Goal: Find contact information: Find contact information

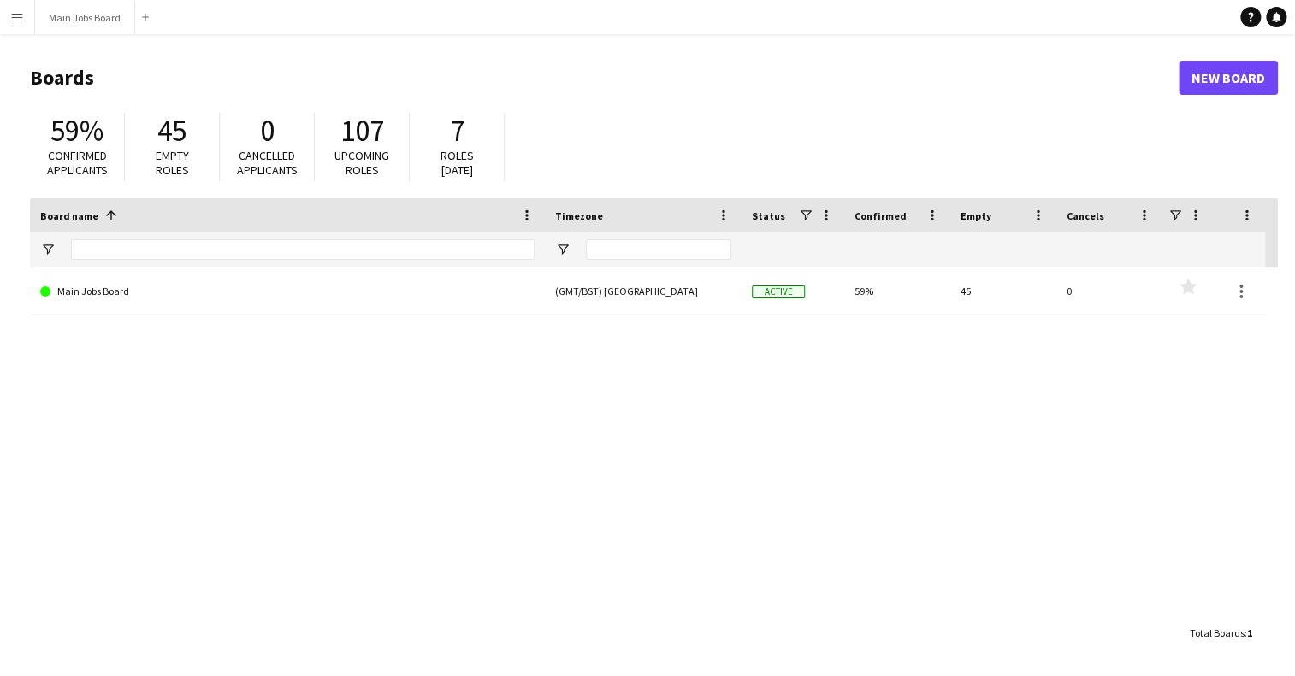
click at [22, 18] on app-icon "Menu" at bounding box center [17, 17] width 14 height 14
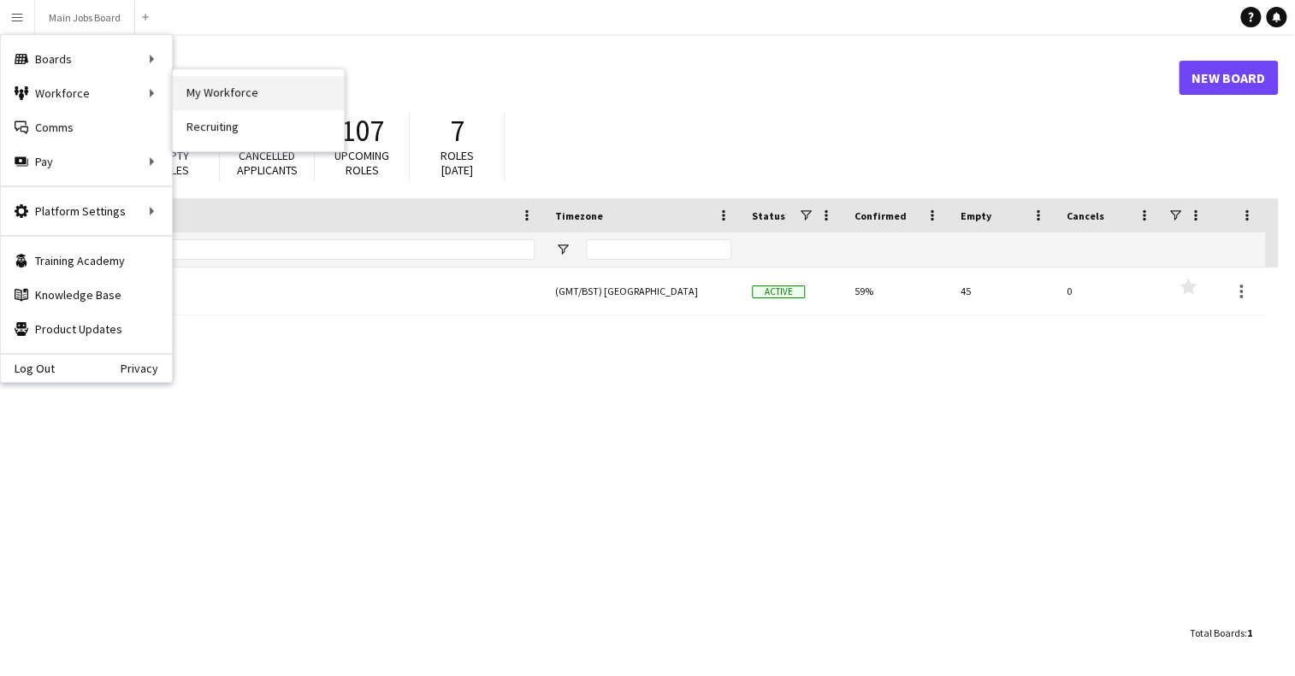
click at [227, 92] on link "My Workforce" at bounding box center [258, 93] width 171 height 34
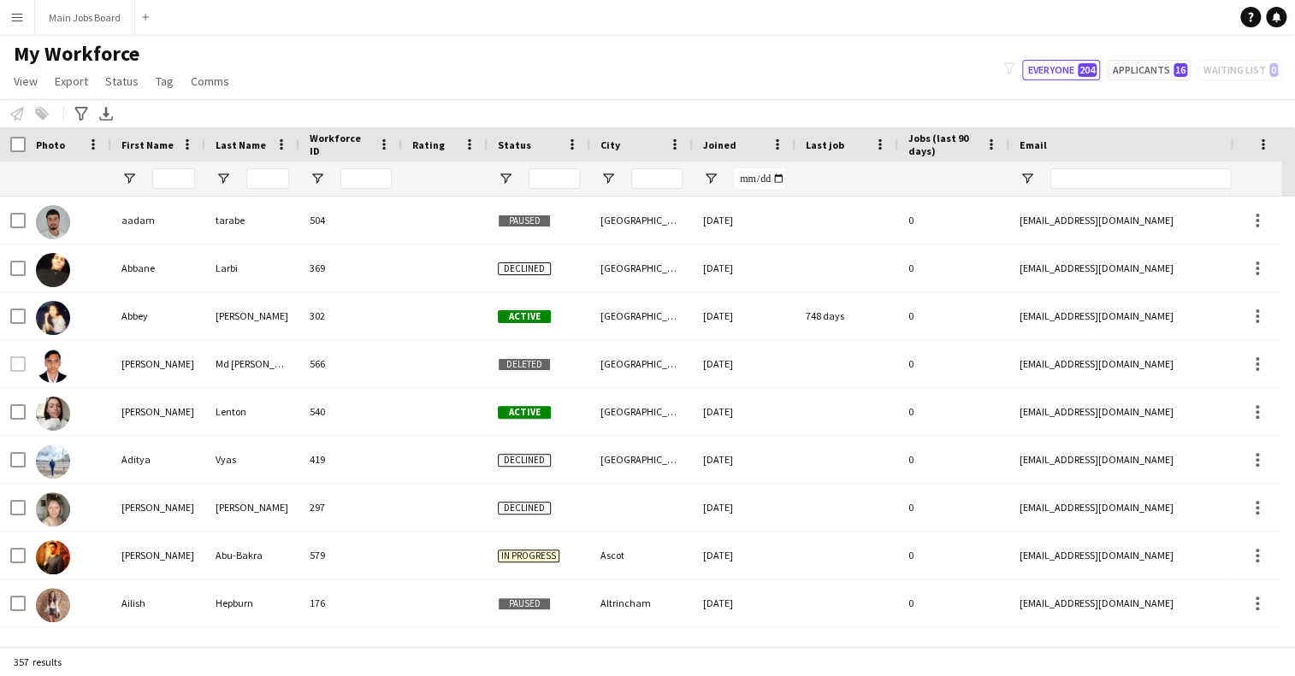
click at [145, 145] on span "First Name" at bounding box center [147, 145] width 52 height 13
click at [145, 145] on span "First Name" at bounding box center [137, 145] width 32 height 26
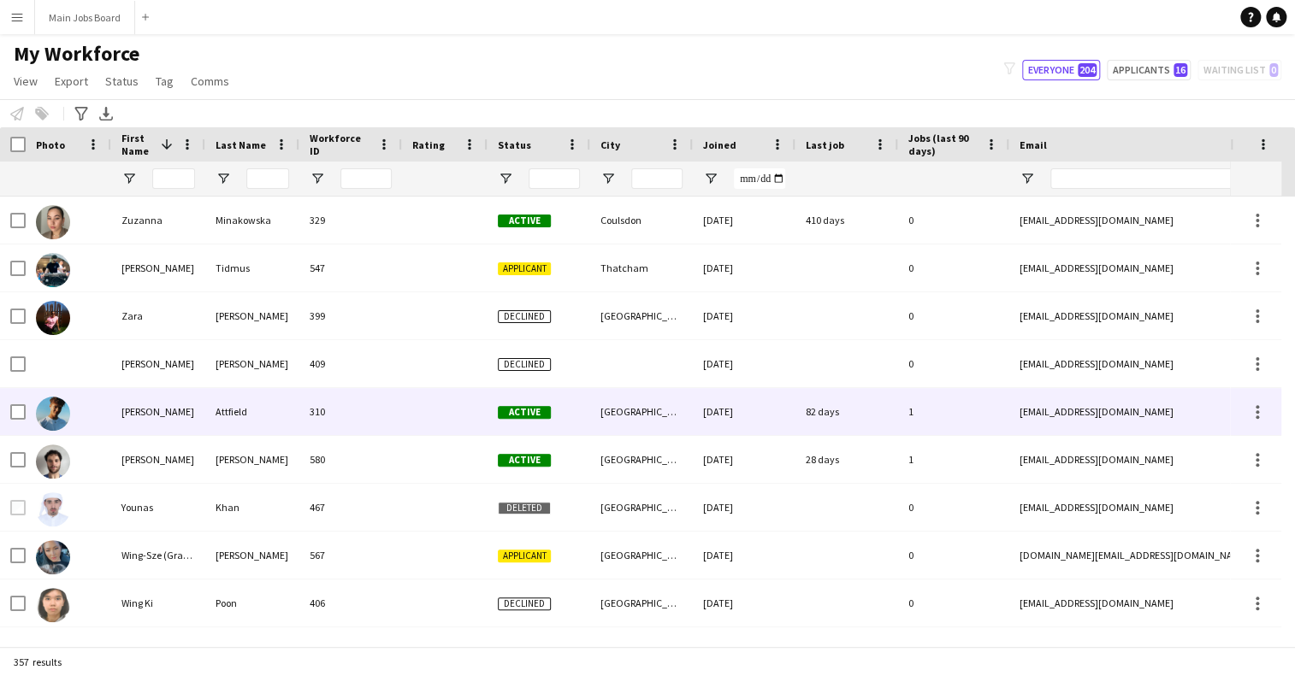
click at [130, 415] on div "[PERSON_NAME]" at bounding box center [158, 411] width 94 height 47
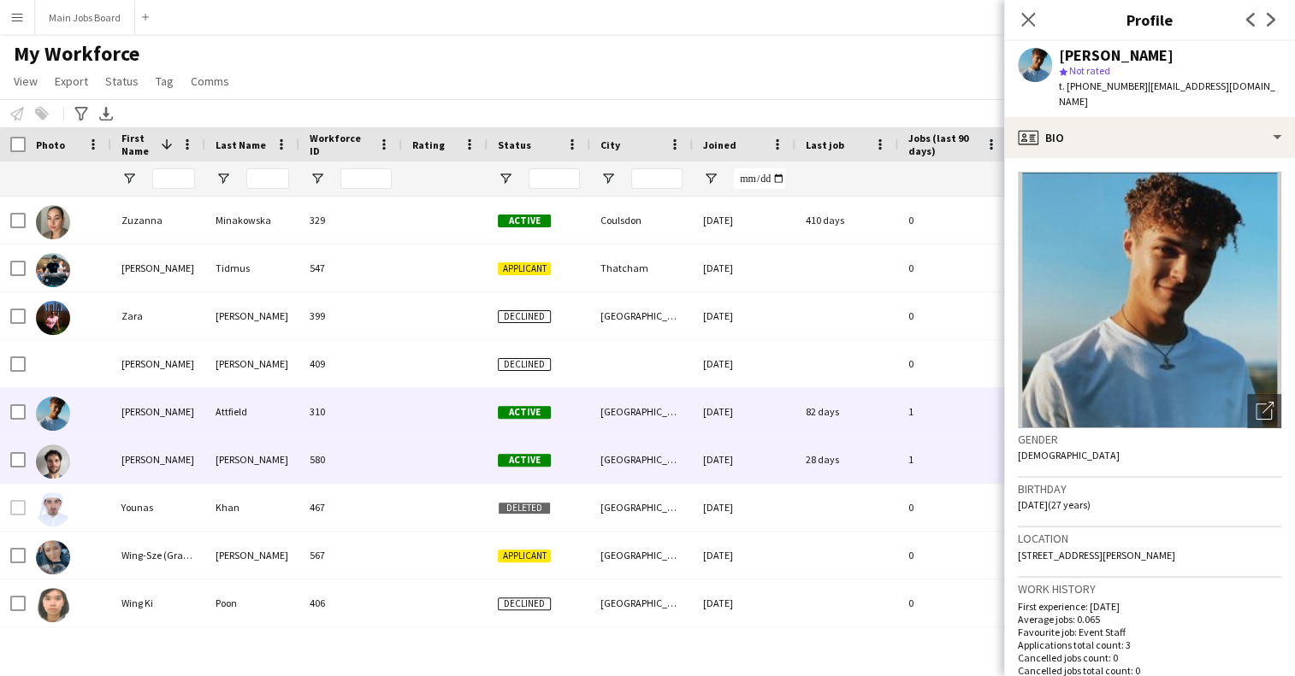
click at [119, 460] on div "[PERSON_NAME]" at bounding box center [158, 459] width 94 height 47
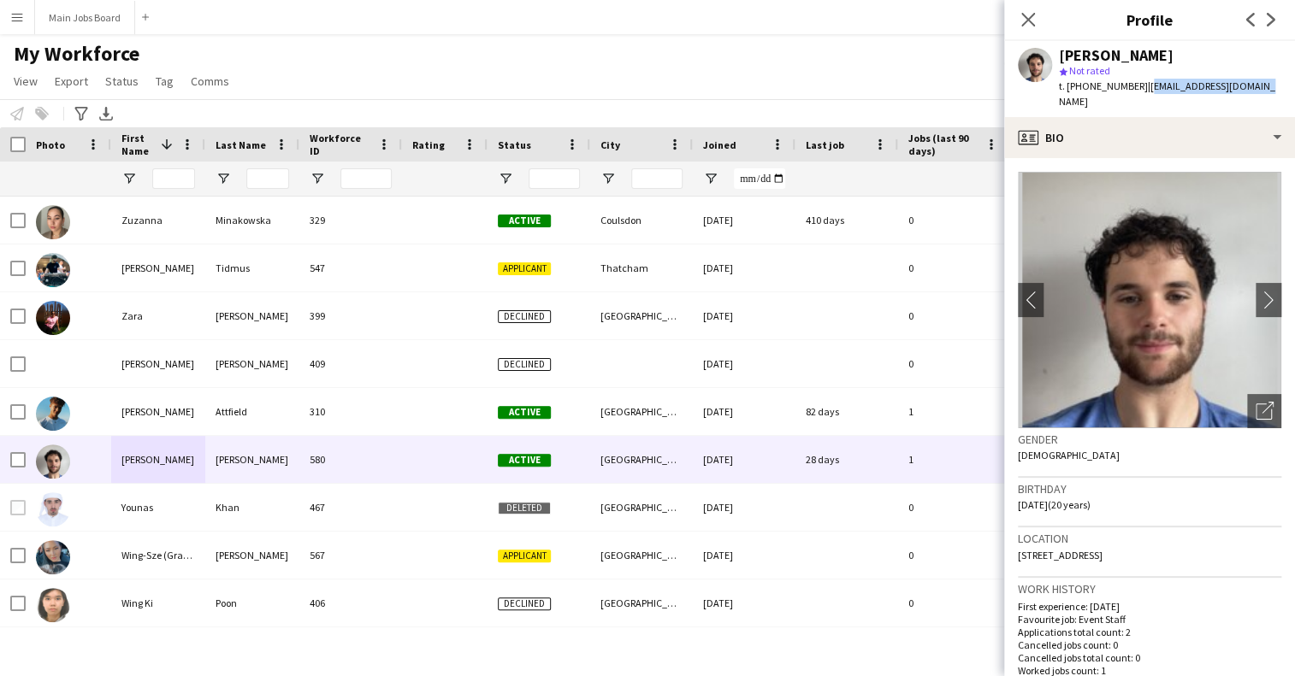
drag, startPoint x: 1257, startPoint y: 89, endPoint x: 1145, endPoint y: 88, distance: 112.0
click at [1145, 88] on div "[PERSON_NAME] star Not rated t. [PHONE_NUMBER] | [EMAIL_ADDRESS][DOMAIN_NAME]" at bounding box center [1149, 79] width 291 height 76
copy span "[EMAIL_ADDRESS][DOMAIN_NAME]"
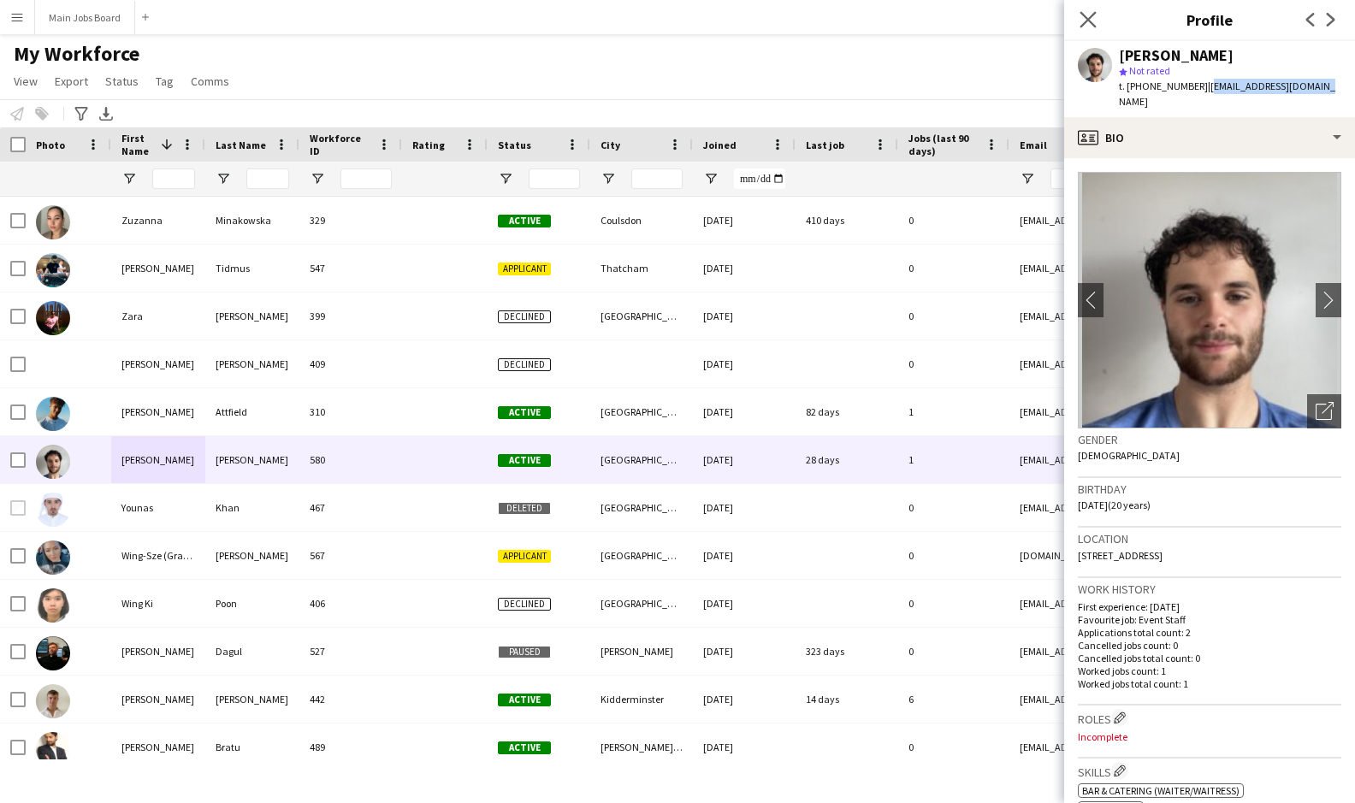
click at [1098, 15] on app-icon "Close pop-in" at bounding box center [1088, 20] width 25 height 25
